Goal: Task Accomplishment & Management: Use online tool/utility

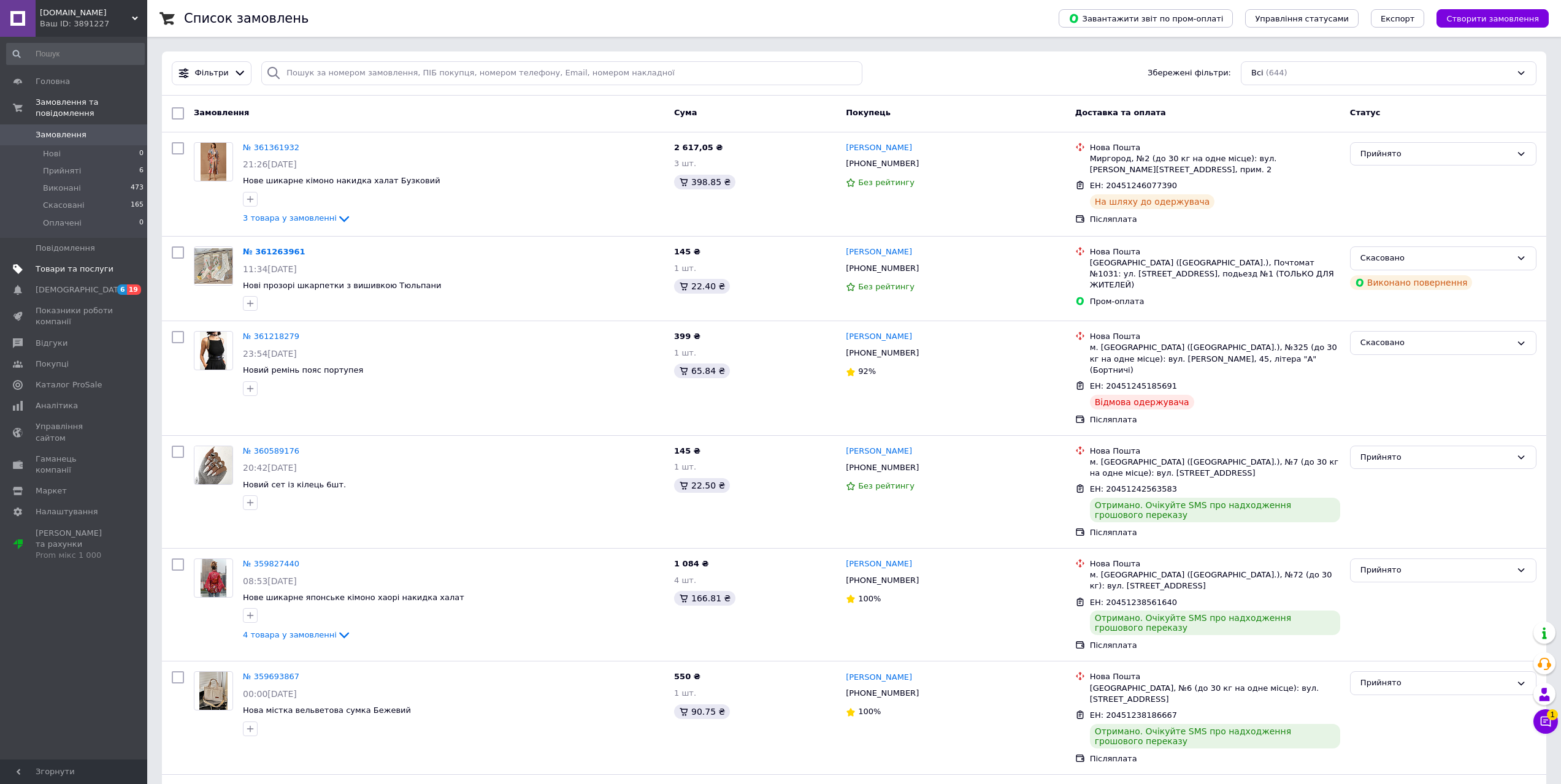
click at [56, 264] on span "Товари та послуги" at bounding box center [74, 269] width 78 height 11
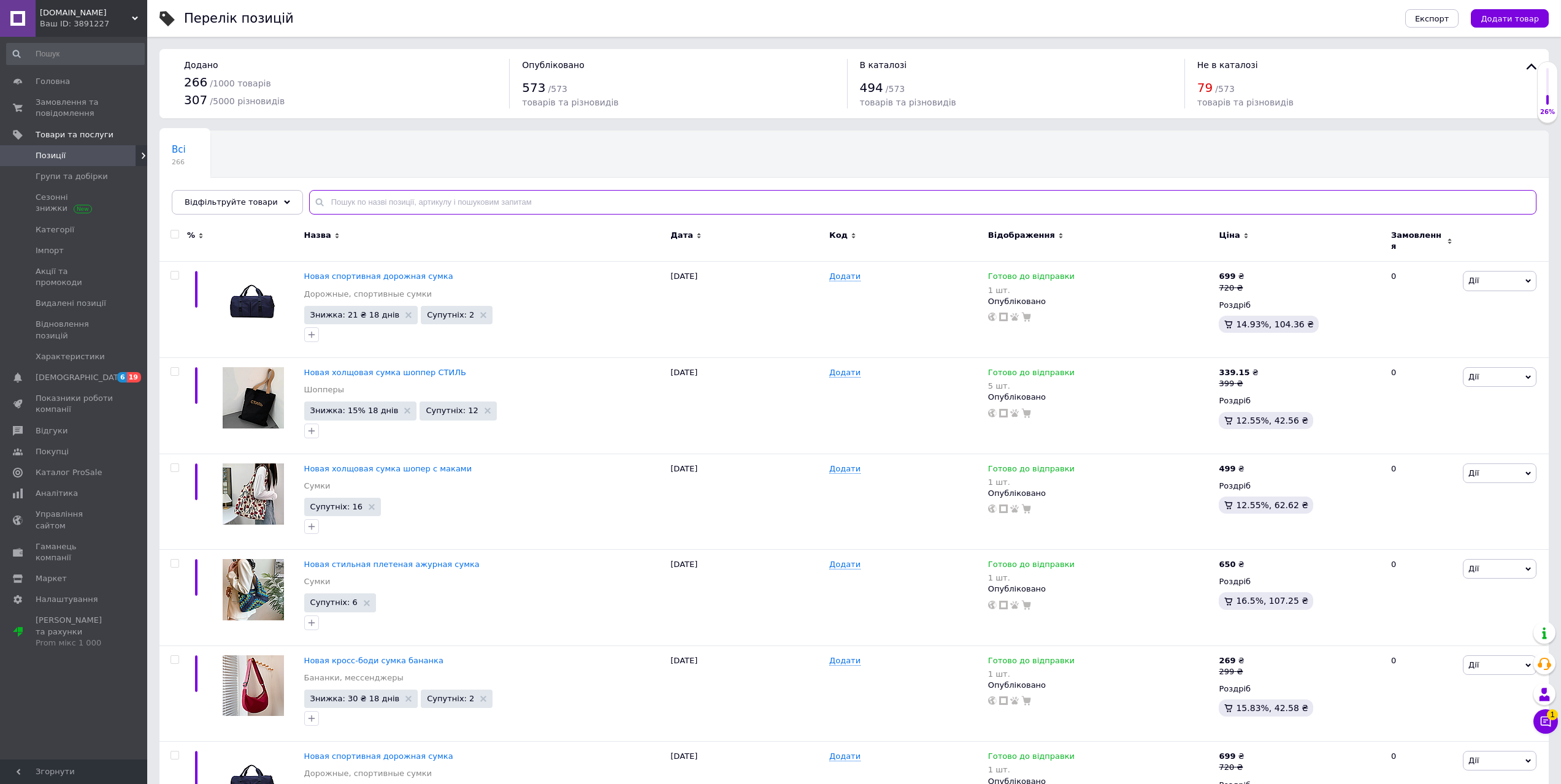
click at [361, 201] on input "text" at bounding box center [922, 202] width 1227 height 25
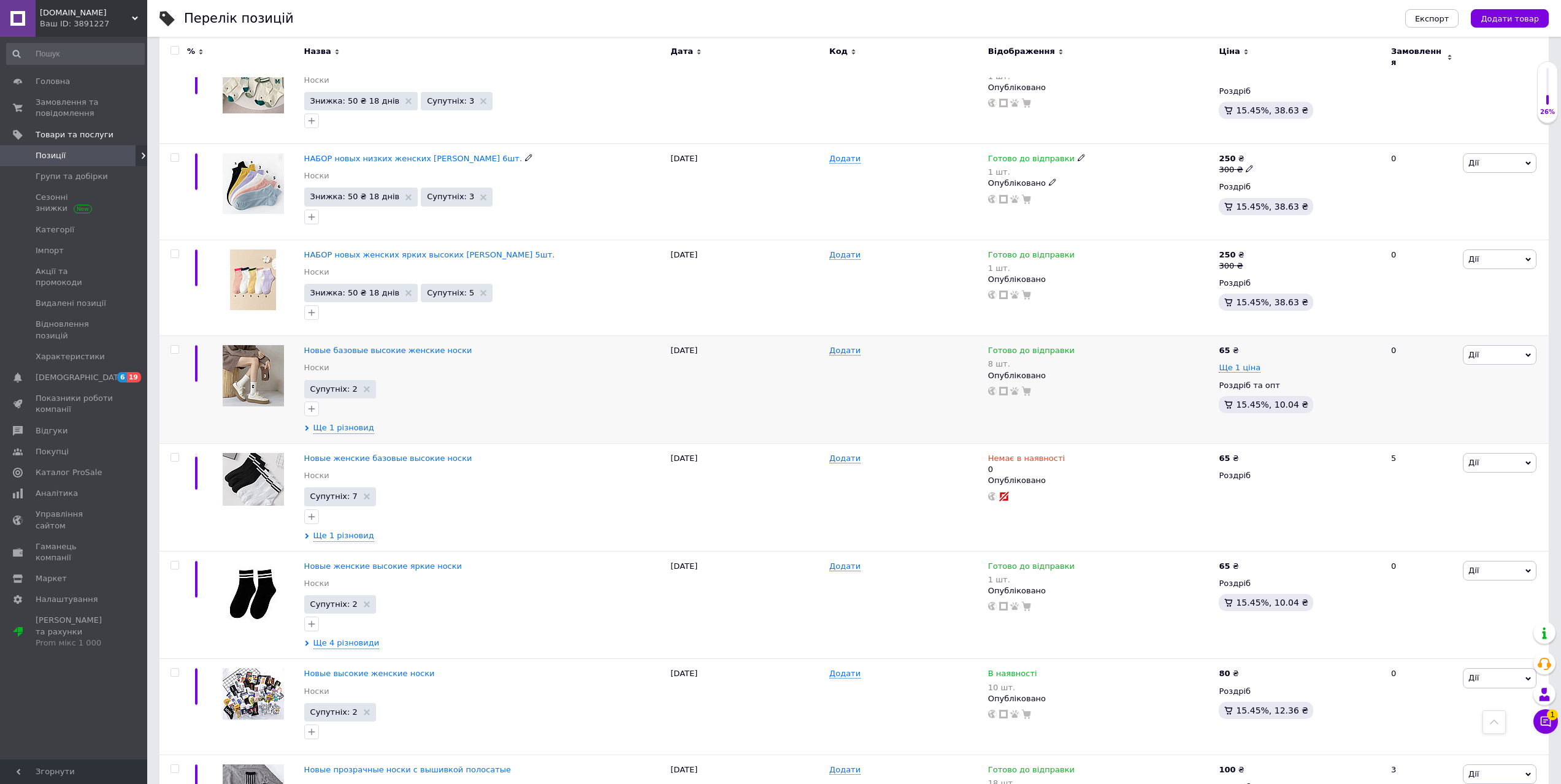
scroll to position [797, 0]
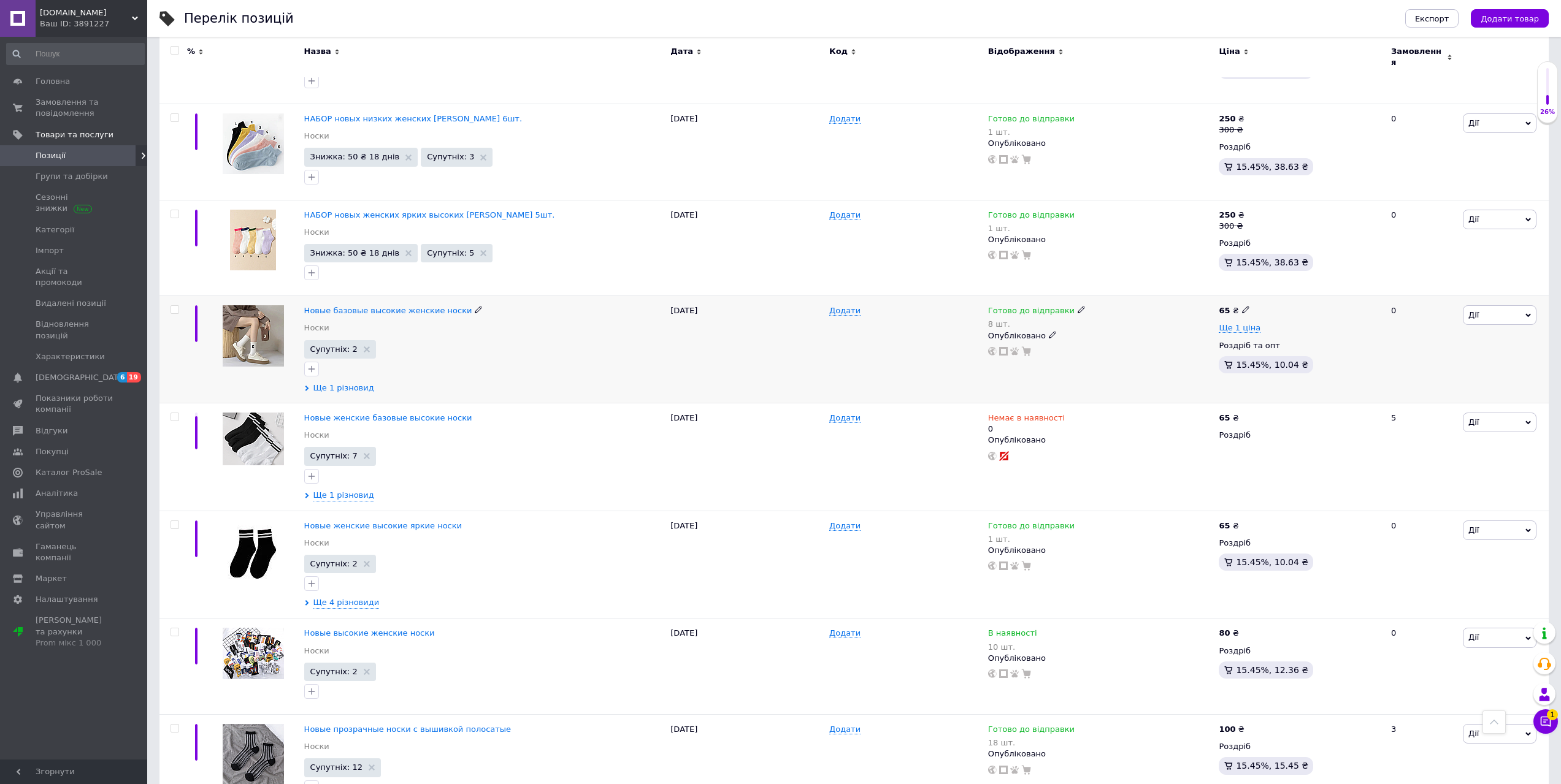
type input "шкарп"
click at [307, 386] on icon at bounding box center [306, 388] width 5 height 5
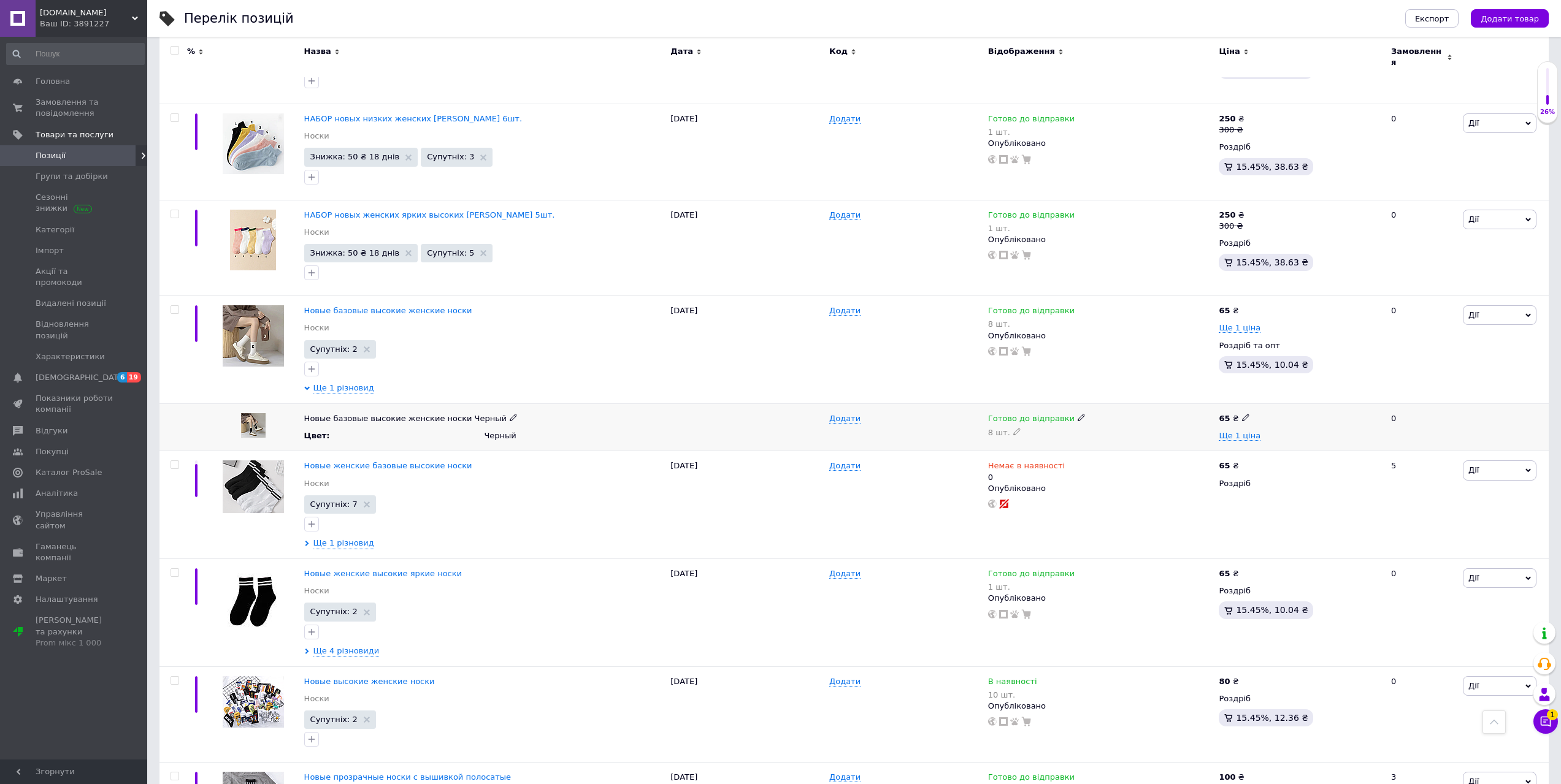
click at [1013, 428] on icon at bounding box center [1017, 432] width 7 height 7
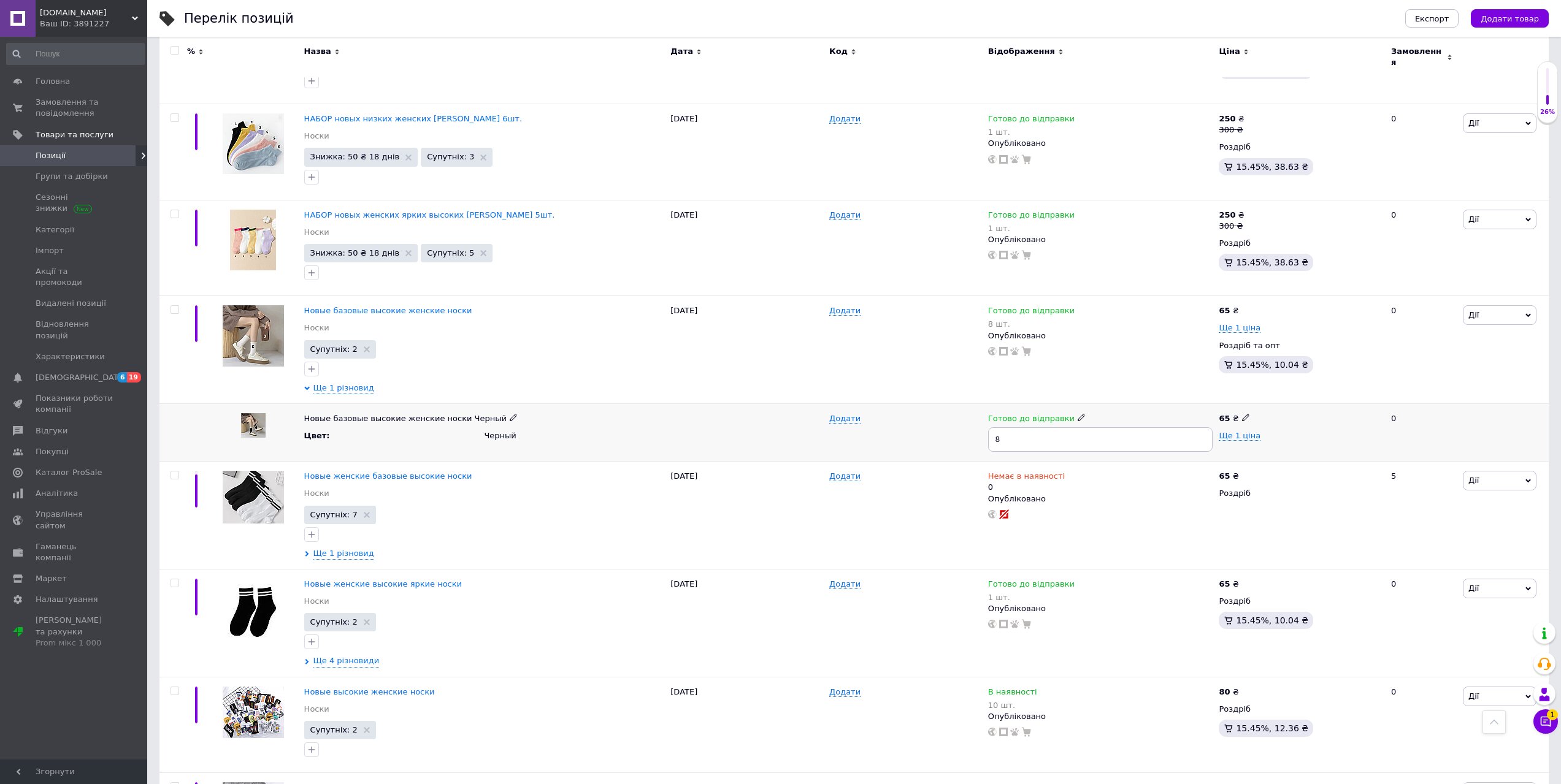
drag, startPoint x: 1018, startPoint y: 426, endPoint x: 998, endPoint y: 429, distance: 20.2
click at [998, 429] on input "8" at bounding box center [1100, 439] width 225 height 25
type input "4"
